Goal: Check status: Check status

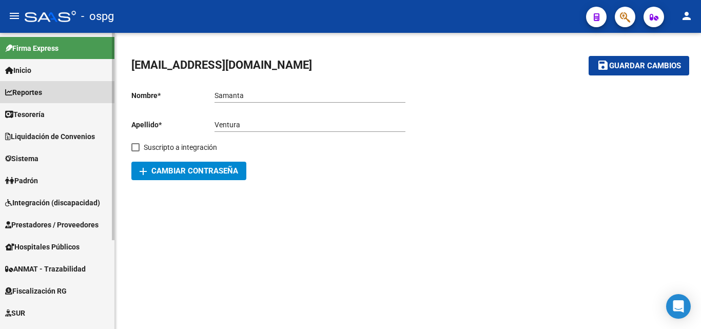
click at [30, 91] on span "Reportes" at bounding box center [23, 92] width 37 height 11
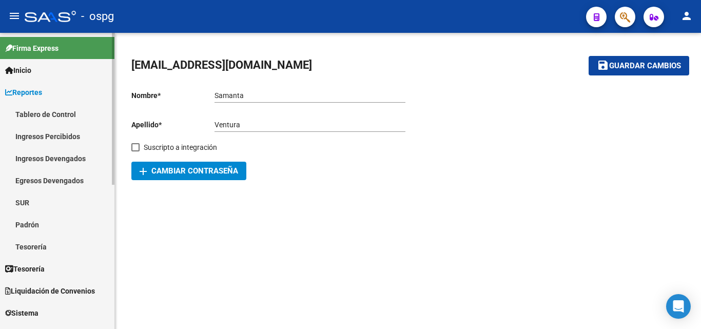
click at [45, 117] on link "Tablero de Control" at bounding box center [57, 114] width 114 height 22
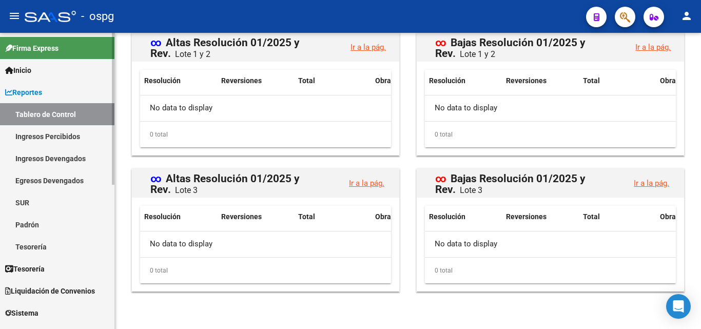
scroll to position [205, 0]
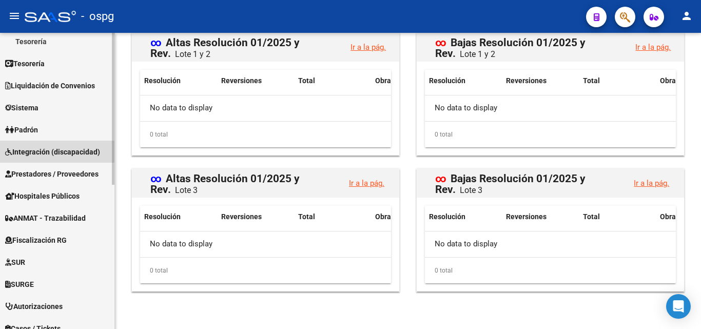
click at [46, 150] on span "Integración (discapacidad)" at bounding box center [52, 151] width 95 height 11
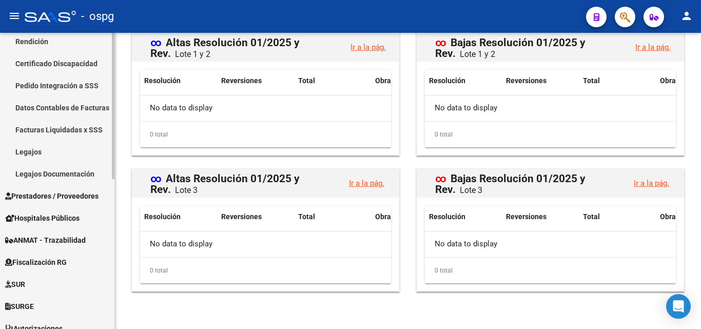
click at [52, 87] on link "Pedido Integración a SSS" at bounding box center [57, 85] width 114 height 22
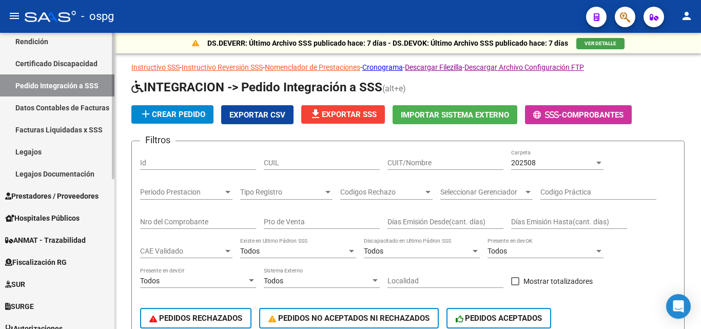
click at [64, 125] on link "Facturas Liquidadas x SSS" at bounding box center [57, 130] width 114 height 22
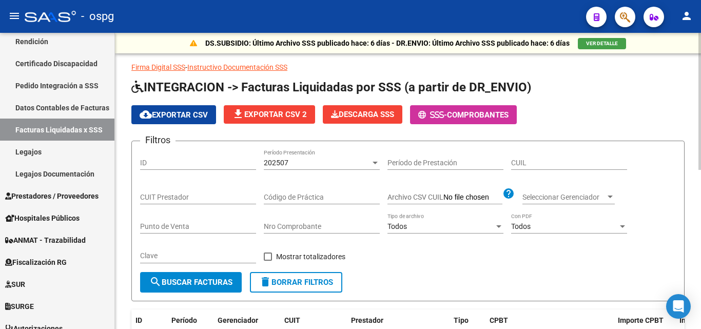
click at [311, 155] on div "202507 Período Presentación" at bounding box center [322, 159] width 116 height 21
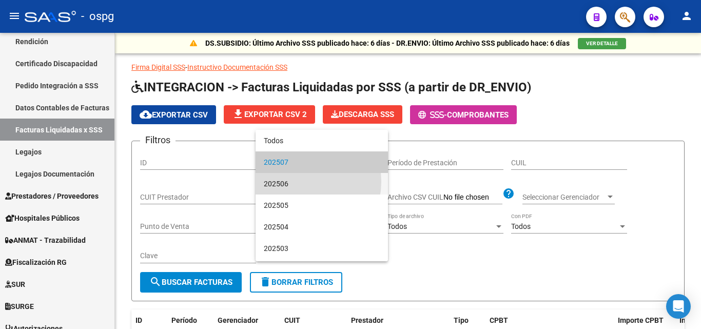
click at [298, 182] on span "202506" at bounding box center [322, 184] width 116 height 22
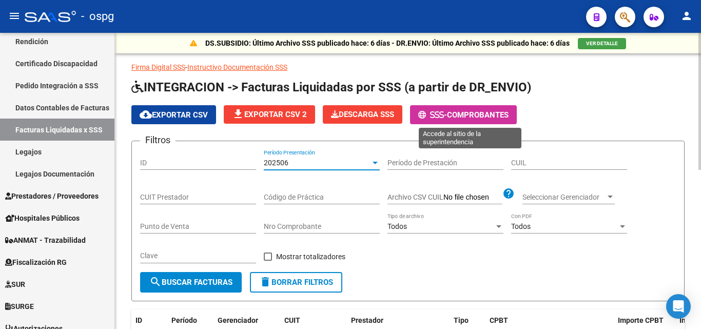
click at [435, 114] on icon at bounding box center [432, 115] width 5 height 8
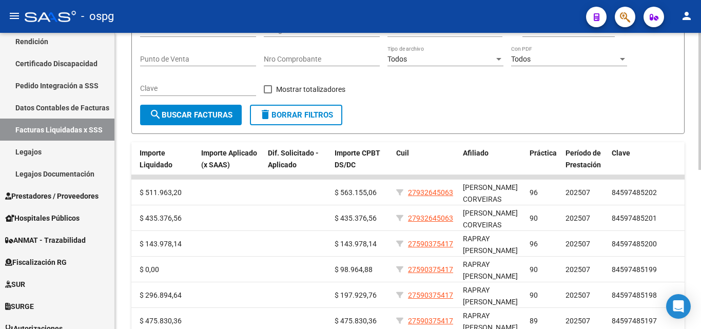
scroll to position [140, 0]
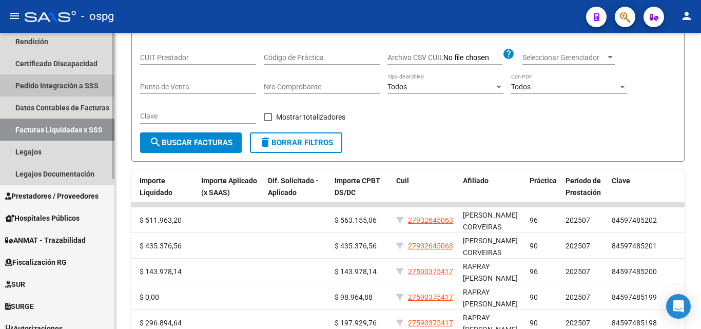
click at [30, 85] on link "Pedido Integración a SSS" at bounding box center [57, 85] width 114 height 22
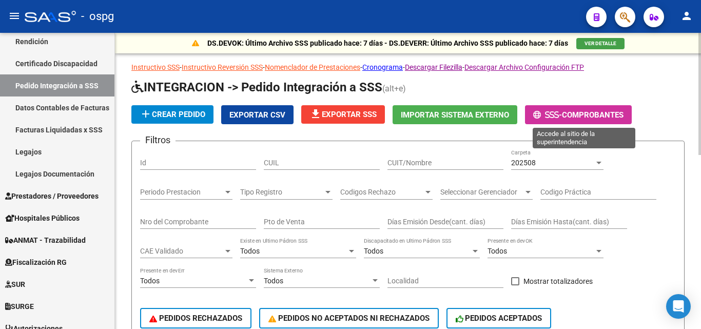
click at [562, 113] on span "-" at bounding box center [547, 114] width 29 height 9
click at [542, 163] on div "202508" at bounding box center [552, 163] width 83 height 9
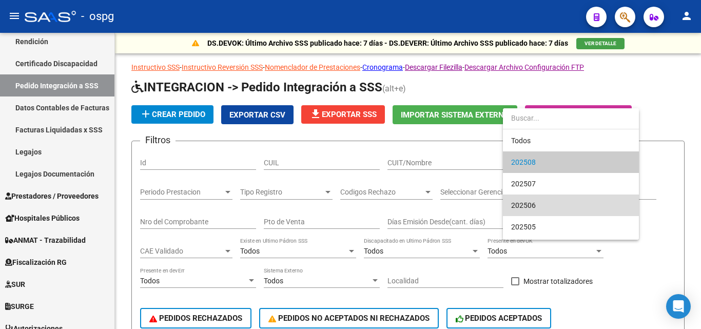
click at [539, 203] on span "202506" at bounding box center [571, 206] width 120 height 22
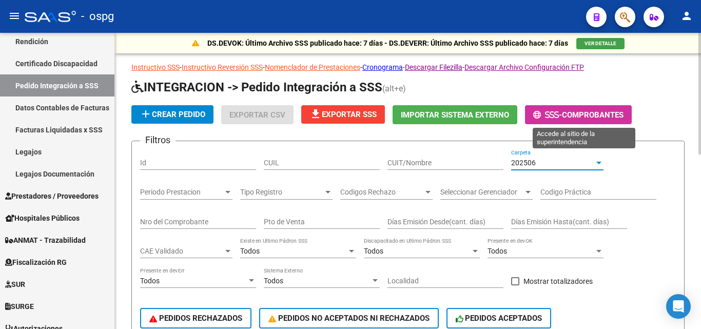
click at [562, 108] on button "- Comprobantes" at bounding box center [578, 114] width 107 height 19
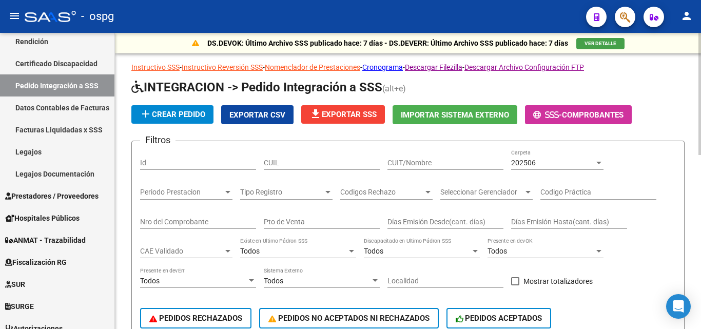
click at [605, 38] on button "VER DETALLE" at bounding box center [601, 43] width 48 height 11
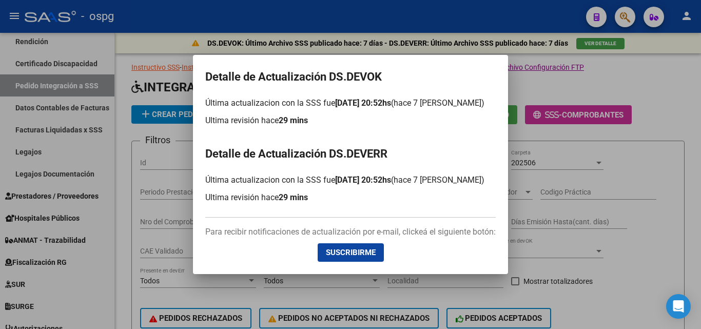
click at [675, 164] on div at bounding box center [350, 164] width 701 height 329
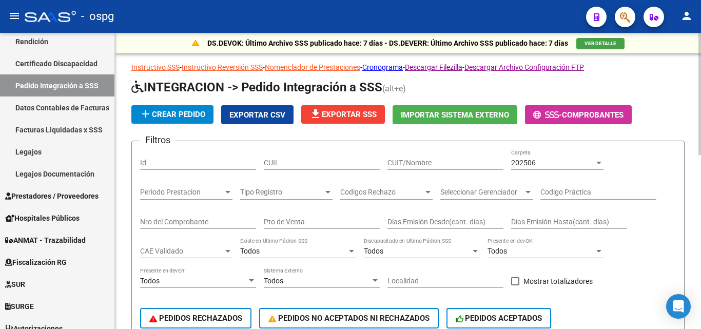
click at [678, 83] on h1 "INTEGRACION -> Pedido Integración a SSS (alt+e)" at bounding box center [407, 88] width 553 height 18
